Goal: Check status: Check status

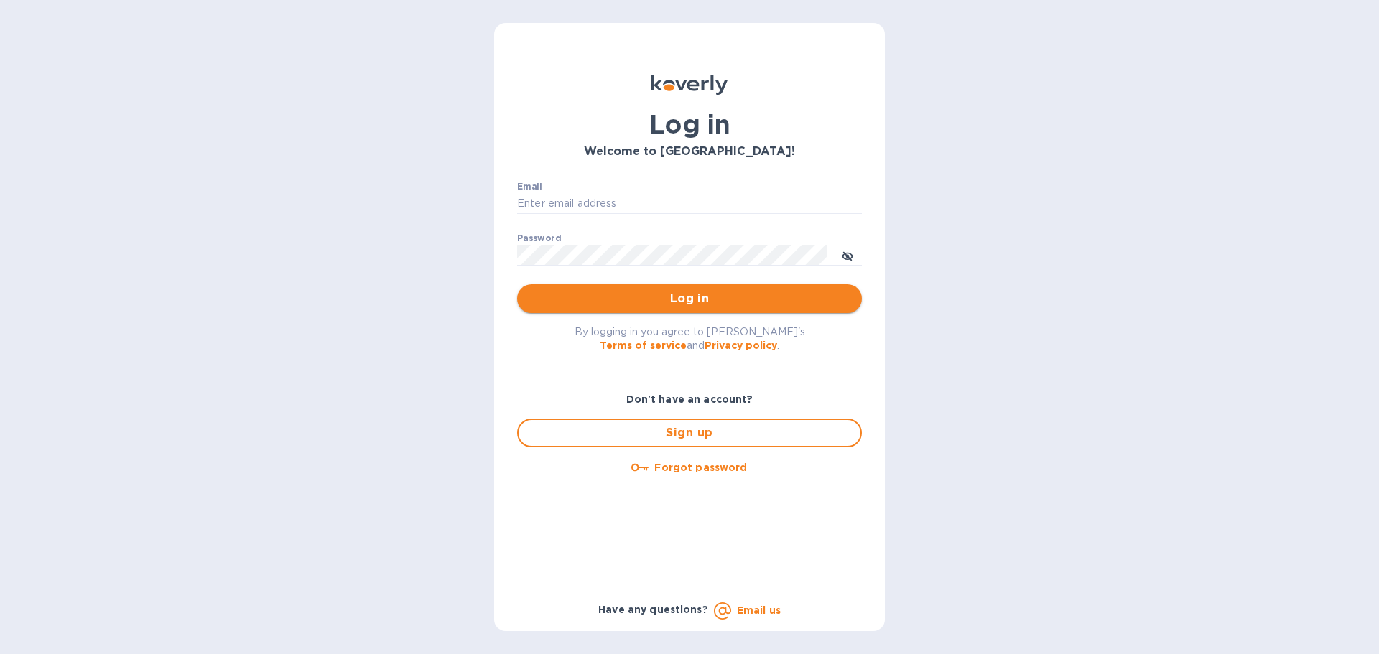
type input "[EMAIL_ADDRESS][DOMAIN_NAME]"
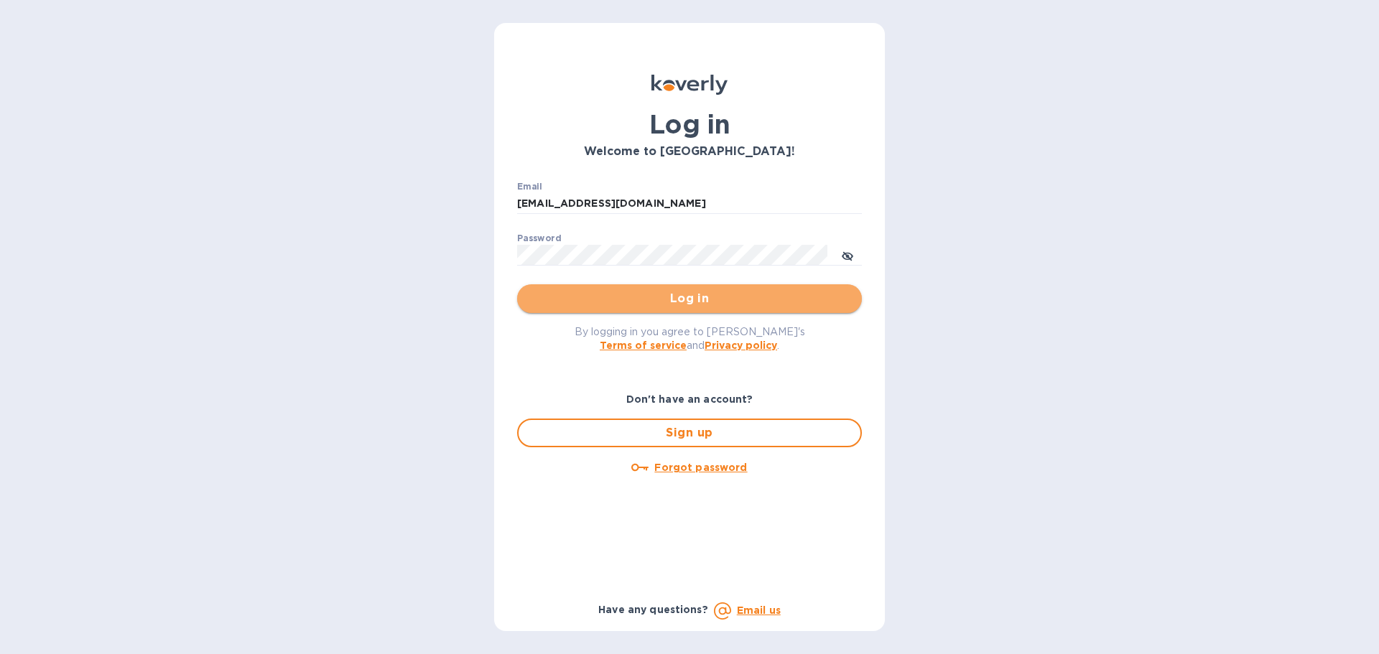
click at [684, 299] on span "Log in" at bounding box center [689, 298] width 322 height 17
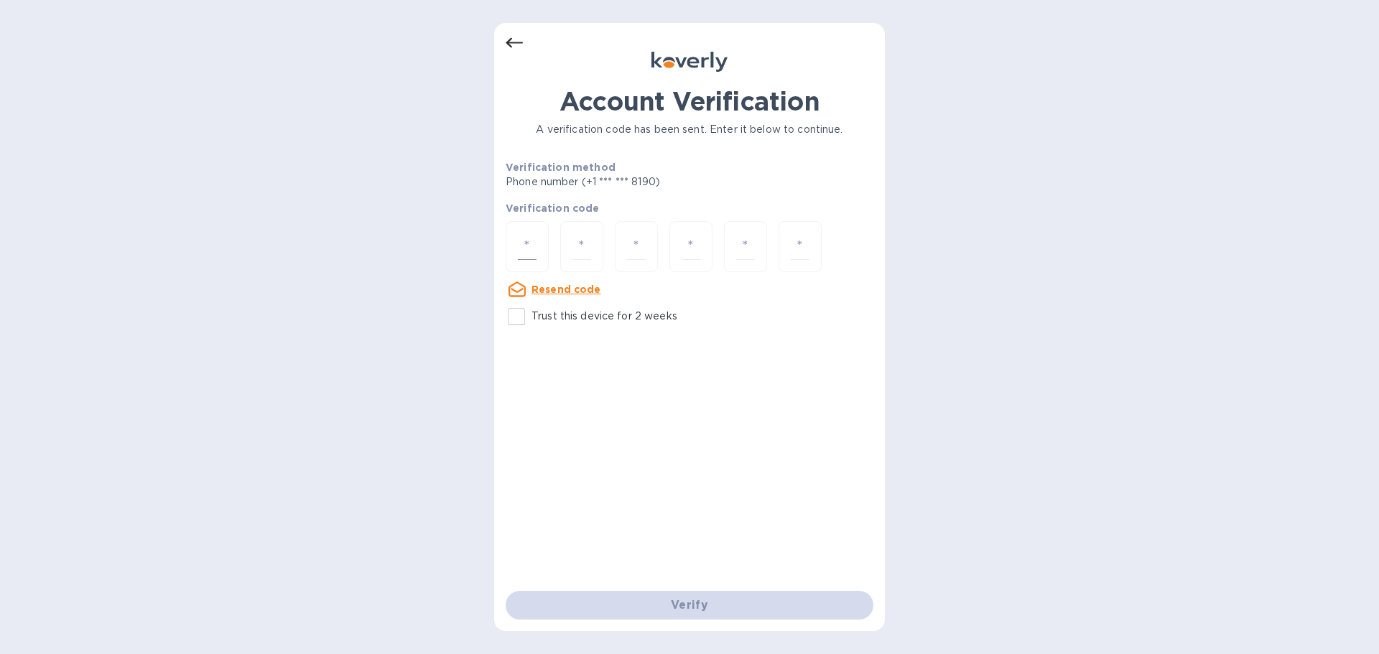
click at [528, 247] on input "number" at bounding box center [527, 246] width 19 height 27
type input "2"
type input "8"
type input "2"
type input "8"
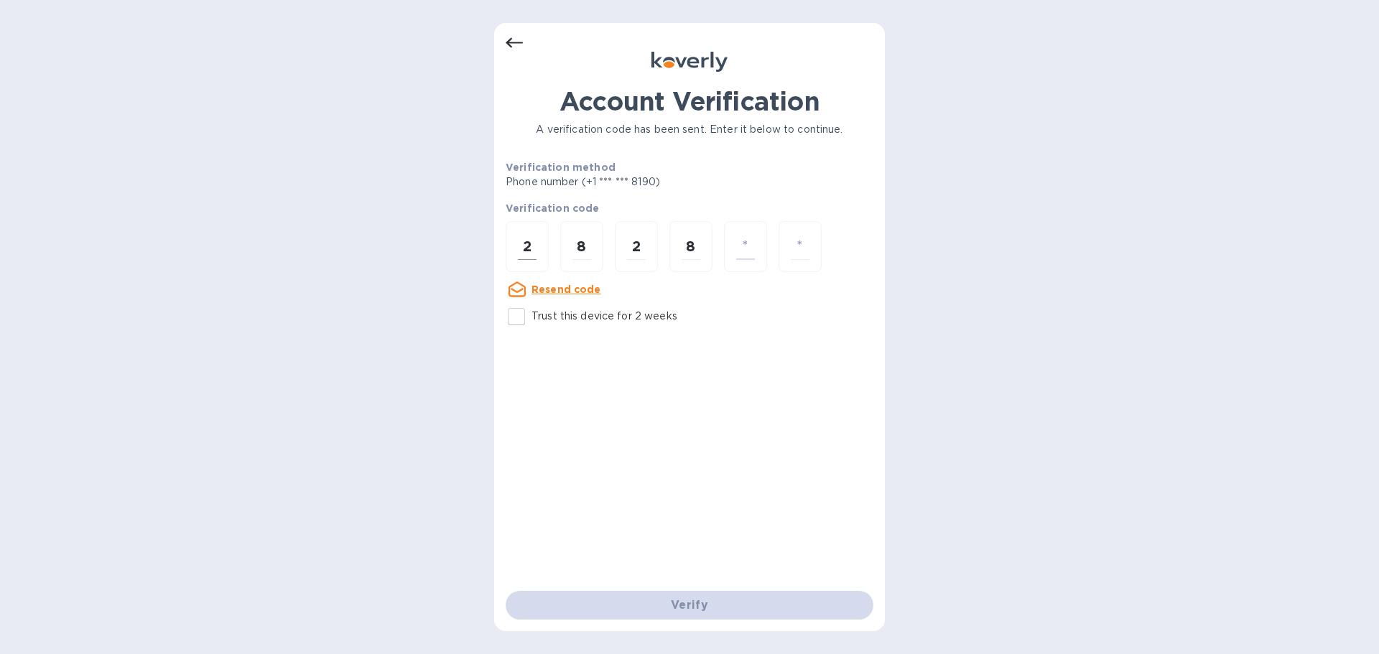
type input "6"
type input "7"
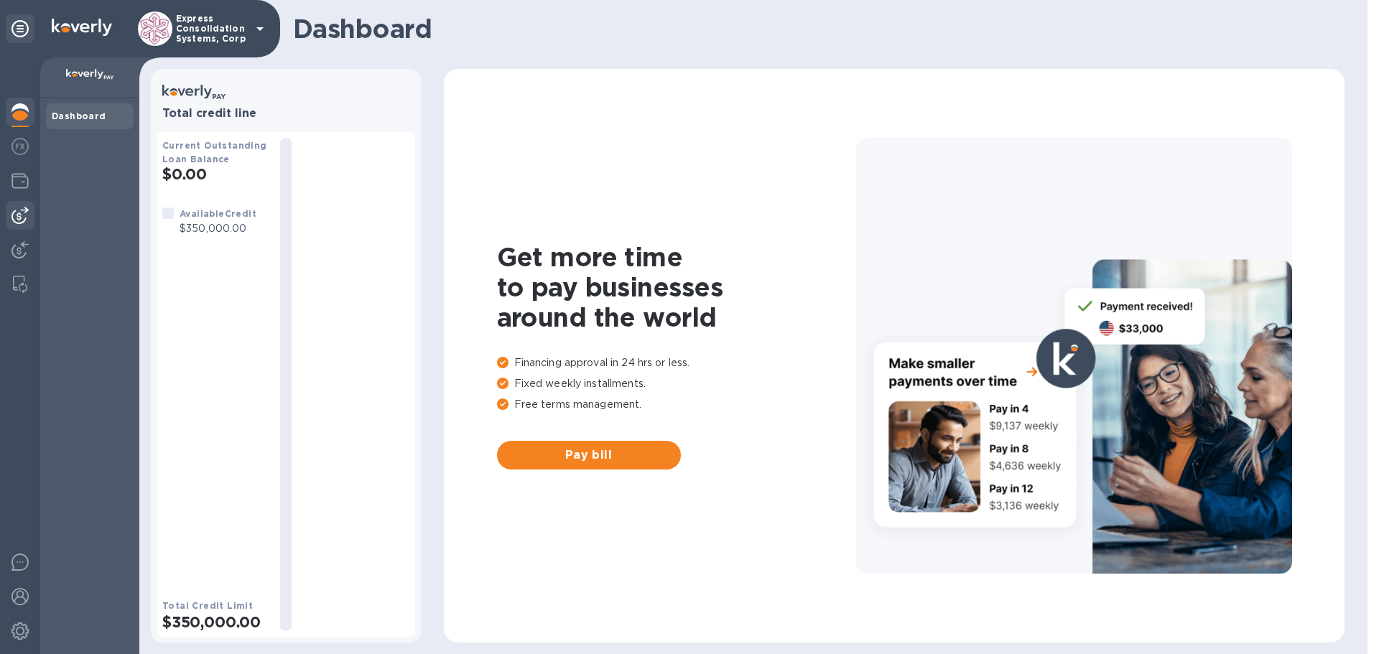
click at [23, 208] on img at bounding box center [19, 215] width 17 height 17
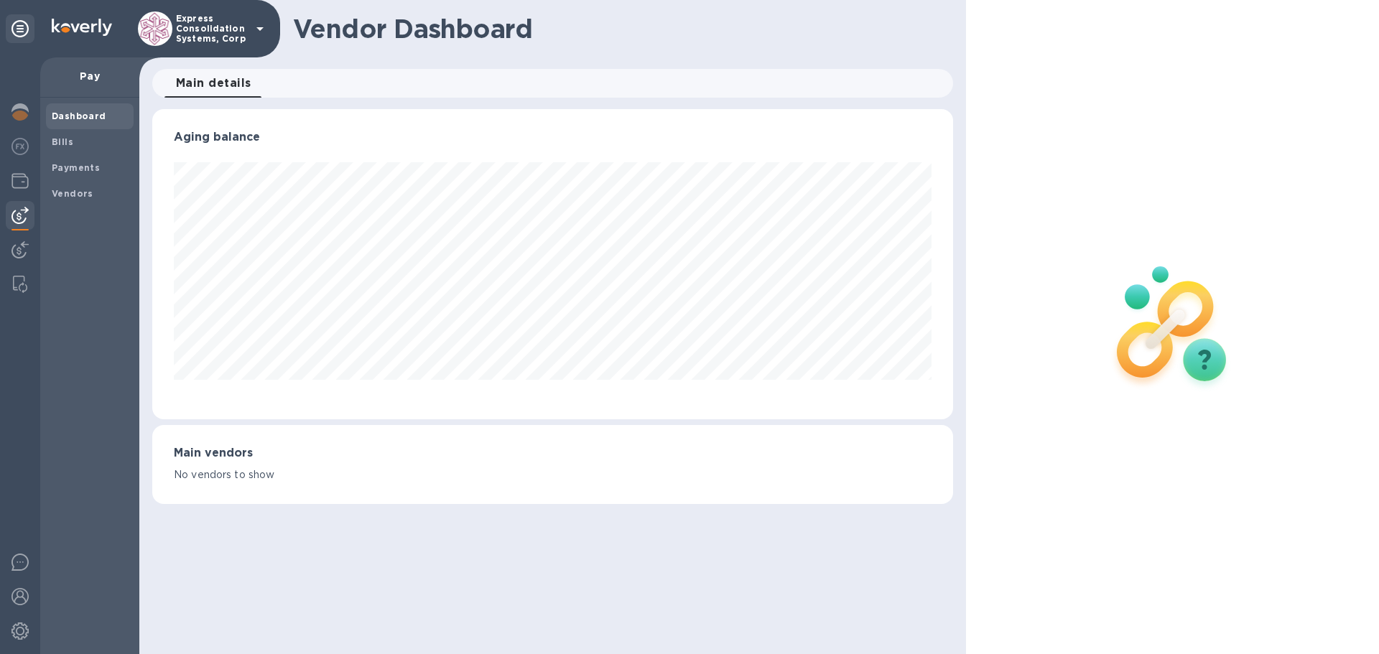
scroll to position [310, 800]
click at [85, 167] on b "Payments" at bounding box center [76, 167] width 48 height 11
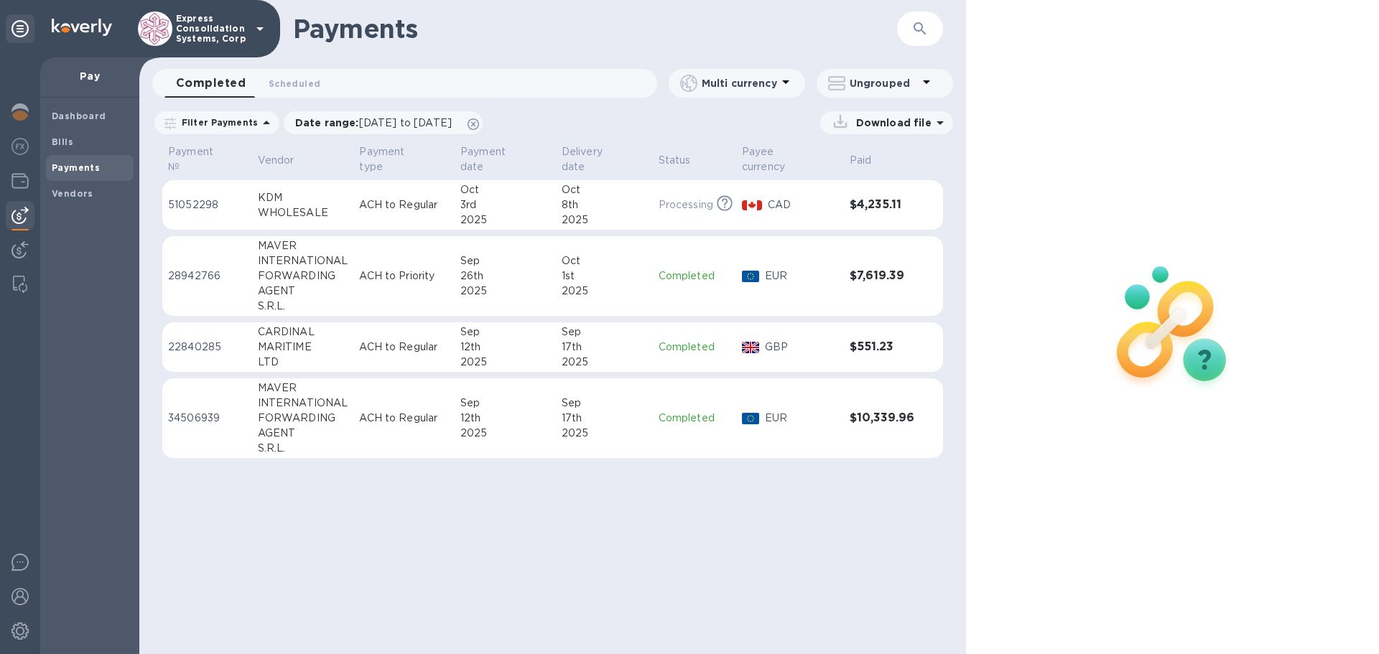
click at [525, 213] on div "2025" at bounding box center [505, 220] width 90 height 15
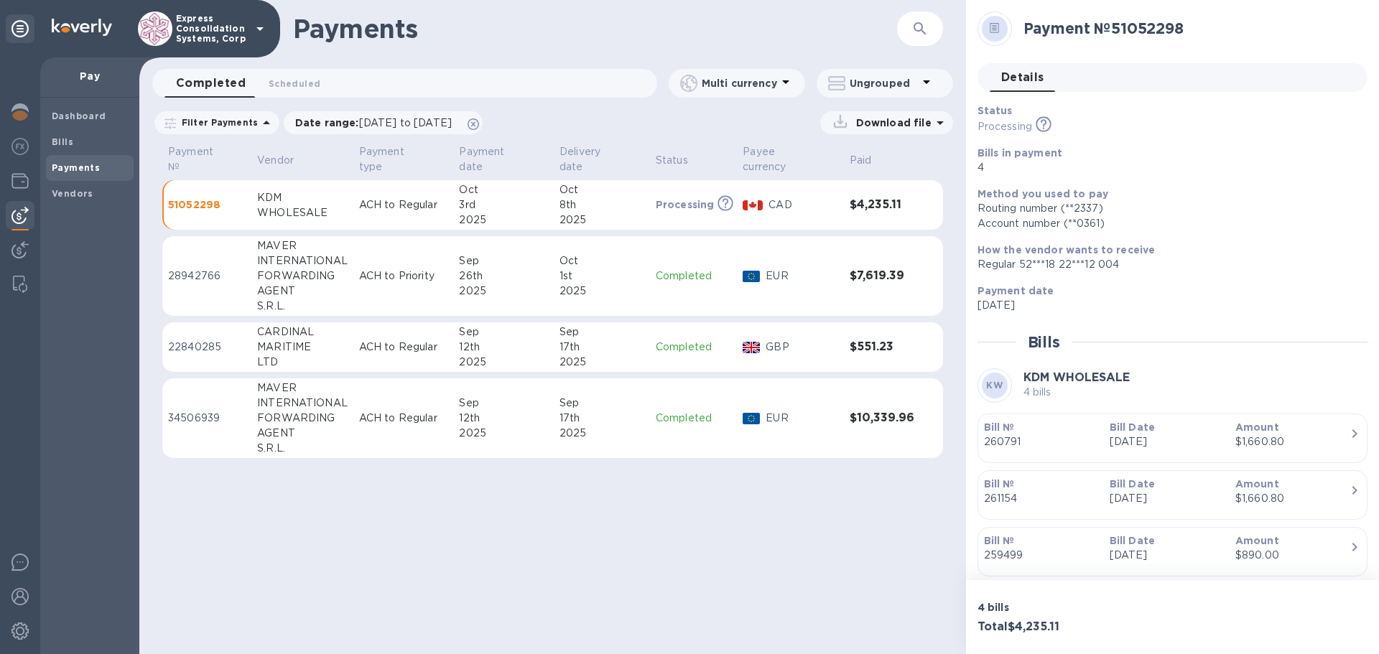
click at [204, 197] on p "51052298" at bounding box center [207, 204] width 78 height 14
click at [941, 121] on icon at bounding box center [939, 123] width 7 height 4
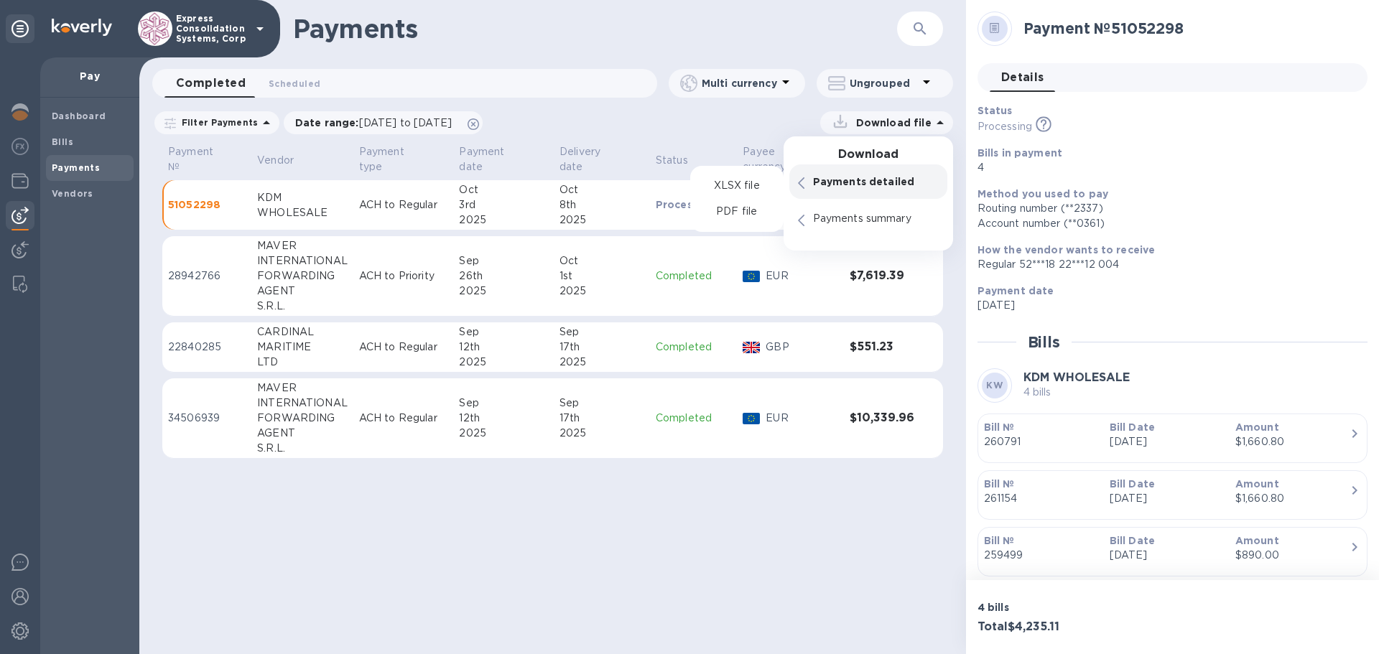
click at [892, 182] on p "Payments detailed" at bounding box center [876, 181] width 126 height 14
click at [729, 208] on p "PDF file" at bounding box center [736, 212] width 42 height 14
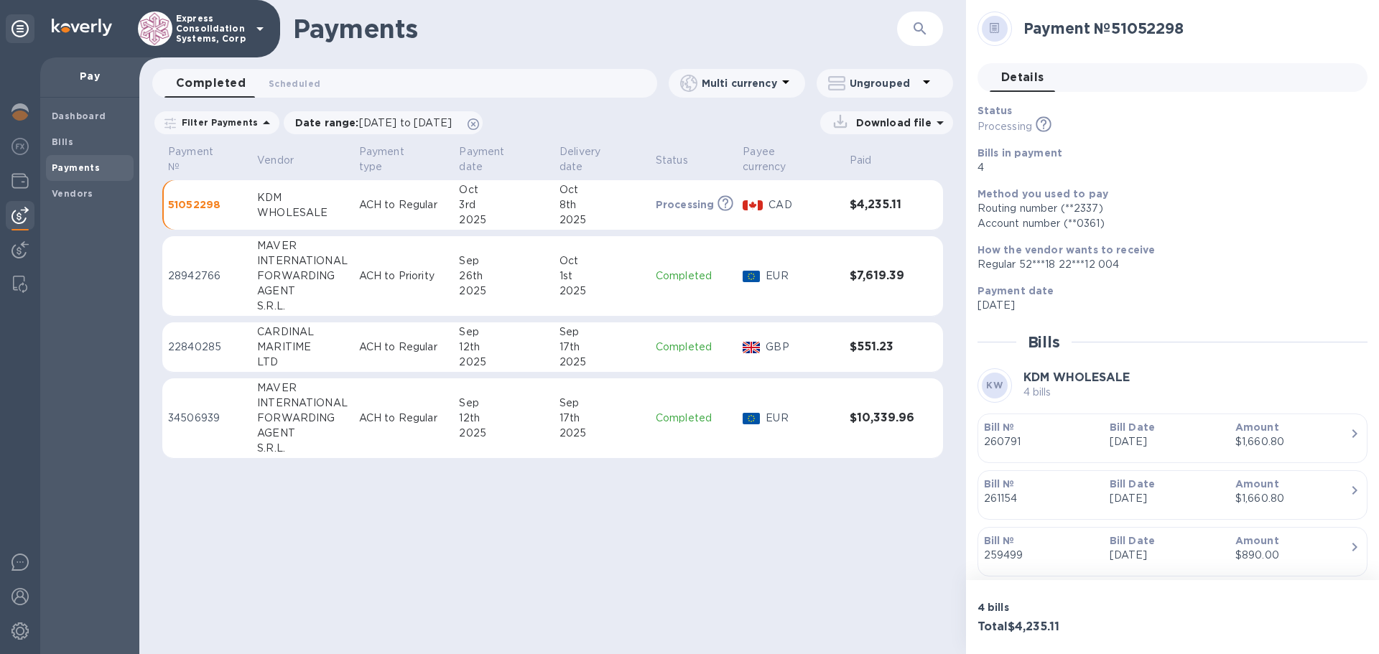
click at [627, 126] on div "Download file" at bounding box center [721, 122] width 462 height 23
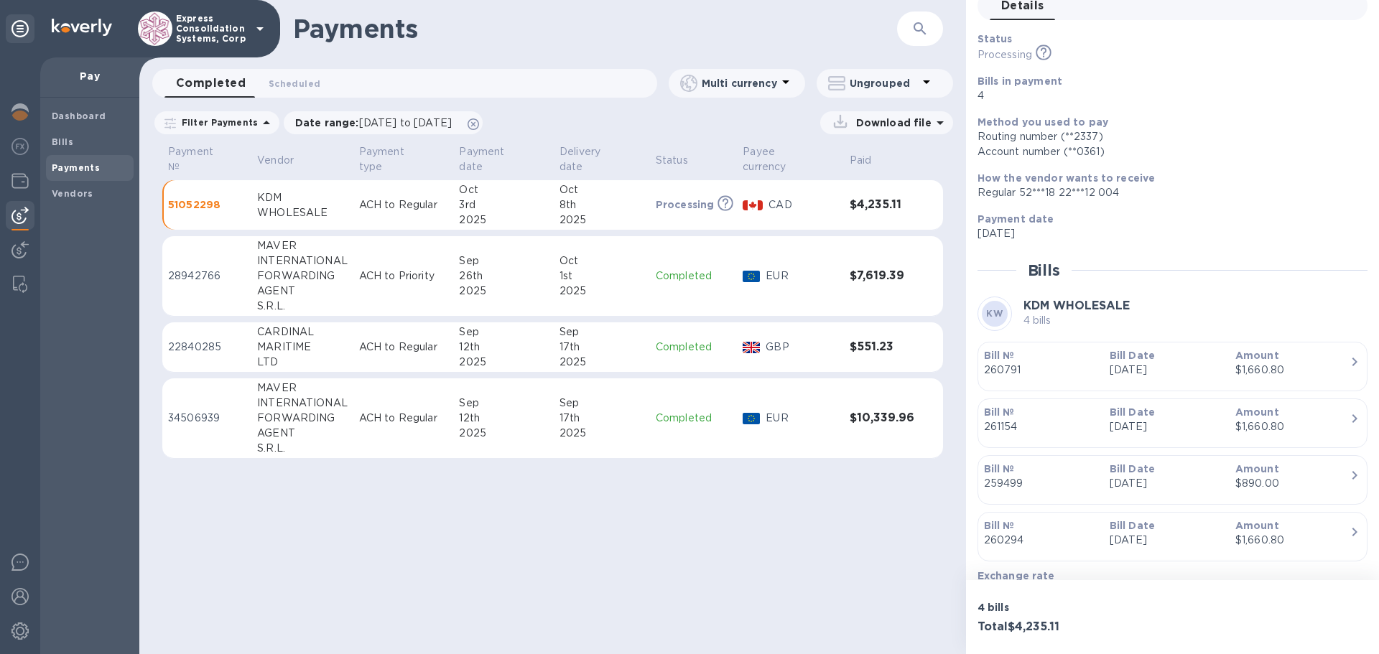
scroll to position [144, 0]
